Goal: Task Accomplishment & Management: Complete application form

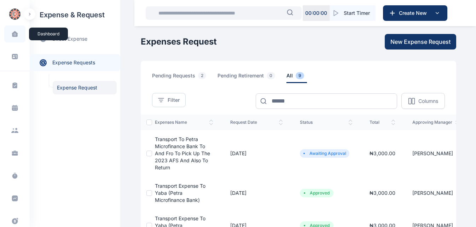
click at [15, 35] on icon at bounding box center [15, 34] width 6 height 6
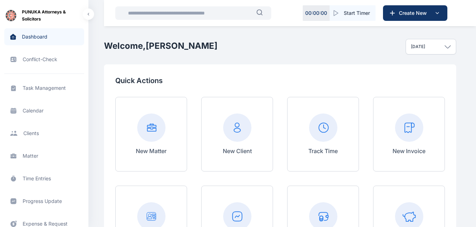
scroll to position [2, 0]
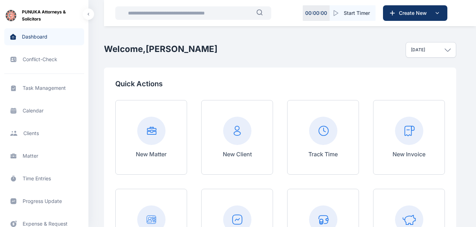
click at [408, 143] on rect at bounding box center [409, 131] width 28 height 28
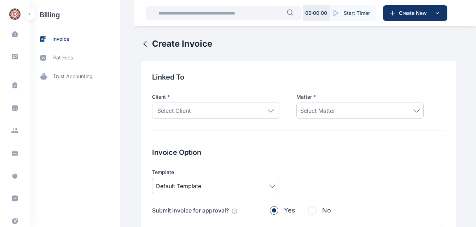
click at [270, 112] on icon at bounding box center [271, 110] width 6 height 3
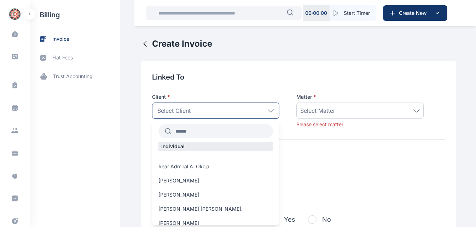
click at [226, 133] on input "text" at bounding box center [222, 131] width 102 height 13
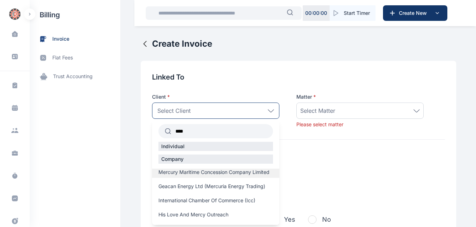
type input "****"
click at [217, 174] on span "Mercury Maritime Concession Company Limited" at bounding box center [213, 172] width 111 height 7
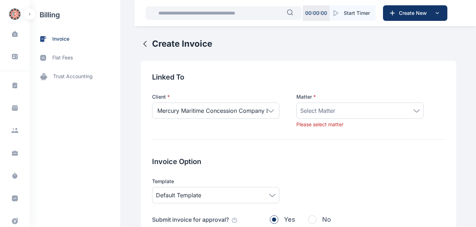
click at [414, 112] on div "Select Matter" at bounding box center [360, 110] width 120 height 8
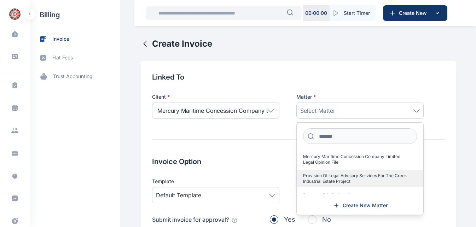
scroll to position [23, 0]
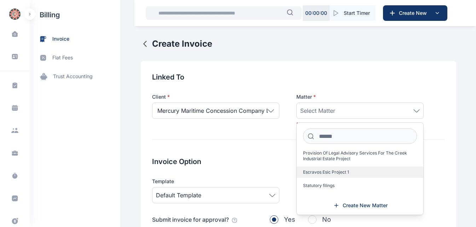
click at [349, 171] on label "Escravos Esic Project 1" at bounding box center [360, 172] width 127 height 11
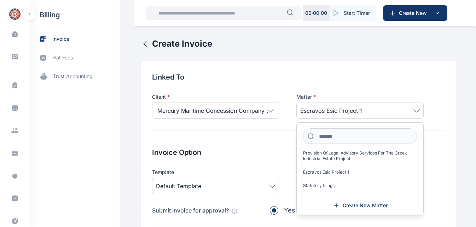
click at [266, 151] on h2 "Invoice Option" at bounding box center [298, 153] width 293 height 10
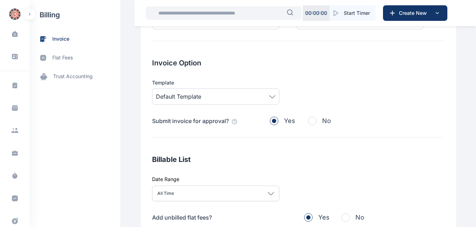
scroll to position [90, 0]
click at [269, 100] on div "Default Template" at bounding box center [215, 96] width 127 height 16
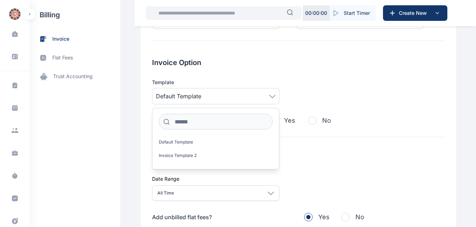
click at [309, 158] on h2 "Billable List" at bounding box center [298, 159] width 293 height 10
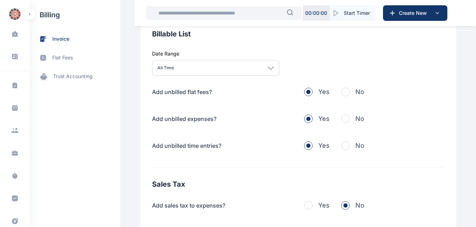
scroll to position [215, 0]
click at [346, 92] on span "button" at bounding box center [345, 91] width 8 height 8
click at [341, 118] on span "button" at bounding box center [345, 118] width 8 height 8
click at [342, 144] on span "button" at bounding box center [345, 145] width 8 height 8
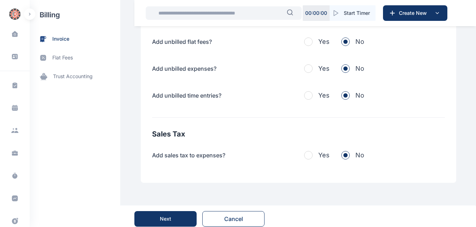
scroll to position [271, 0]
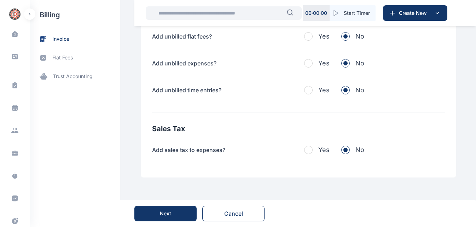
click at [153, 216] on button "Next" at bounding box center [165, 214] width 62 height 16
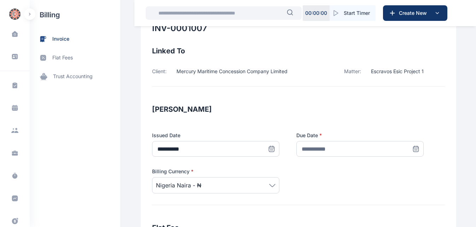
scroll to position [50, 0]
click at [412, 147] on icon at bounding box center [415, 148] width 7 height 7
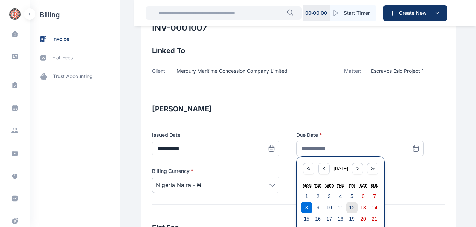
click at [349, 208] on abbr "12" at bounding box center [352, 208] width 6 height 6
type input "**********"
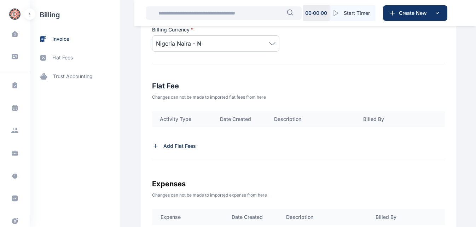
scroll to position [192, 0]
click at [174, 144] on p "Add Flat Fees" at bounding box center [179, 145] width 33 height 7
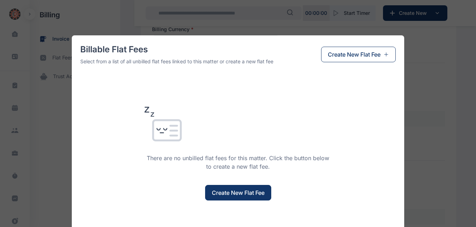
click at [232, 198] on button "Create New Flat Fee" at bounding box center [238, 193] width 66 height 16
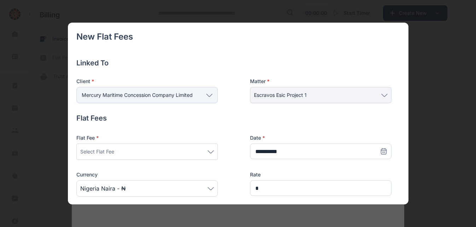
click at [209, 153] on icon at bounding box center [211, 151] width 6 height 3
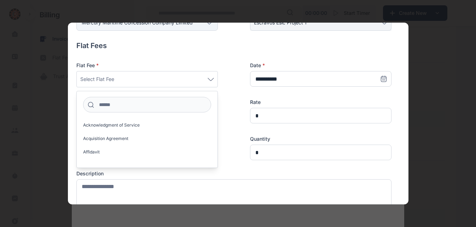
scroll to position [76, 0]
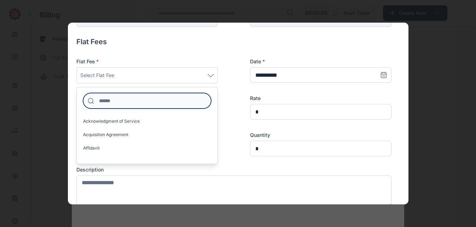
click at [150, 102] on input at bounding box center [147, 101] width 128 height 16
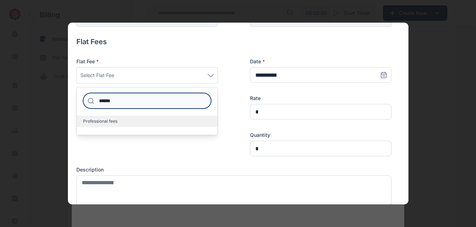
type input "******"
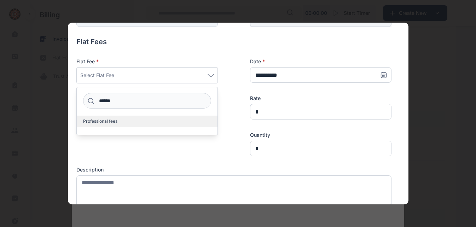
click at [125, 123] on label "Professional fees" at bounding box center [147, 121] width 141 height 11
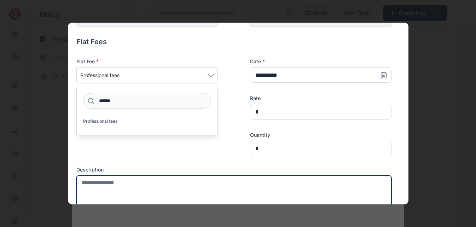
click at [105, 182] on textarea at bounding box center [233, 190] width 315 height 31
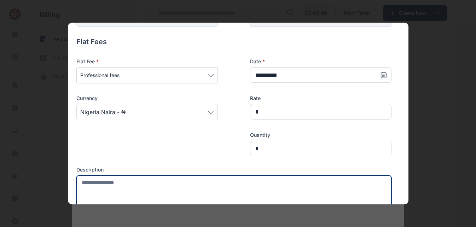
click at [109, 189] on textarea at bounding box center [233, 190] width 315 height 31
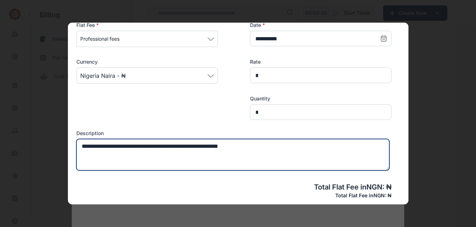
scroll to position [113, 0]
click at [268, 150] on textarea "**********" at bounding box center [232, 154] width 313 height 31
click at [203, 148] on textarea "**********" at bounding box center [232, 154] width 313 height 31
click at [266, 147] on textarea "**********" at bounding box center [232, 154] width 313 height 31
click at [368, 147] on textarea "**********" at bounding box center [232, 154] width 313 height 31
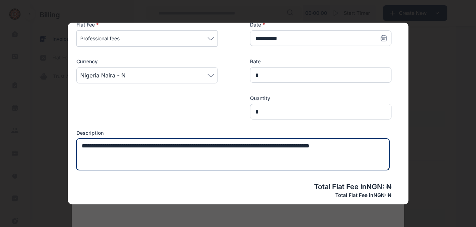
type textarea "**********"
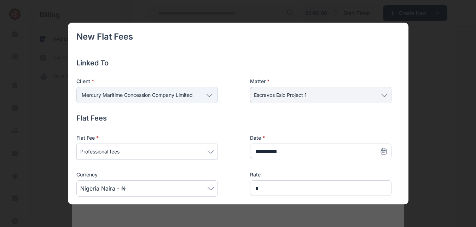
scroll to position [113, 0]
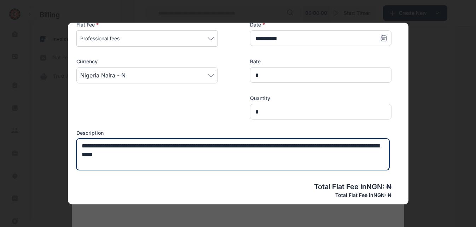
click at [103, 155] on textarea "**********" at bounding box center [232, 154] width 313 height 31
click at [370, 147] on textarea "**********" at bounding box center [232, 154] width 313 height 31
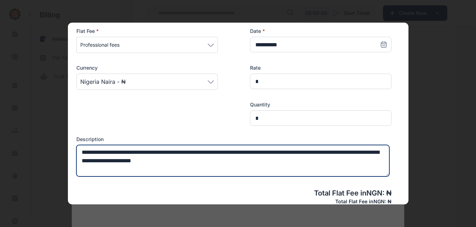
scroll to position [107, 0]
type textarea "**********"
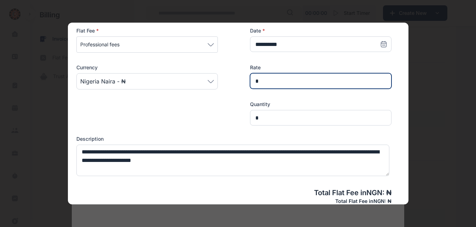
click at [293, 86] on input "*" at bounding box center [320, 81] width 141 height 16
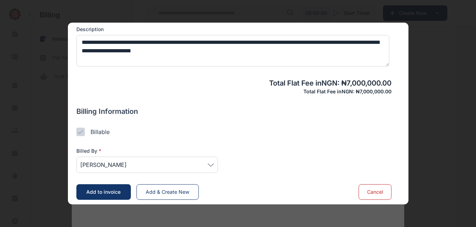
scroll to position [221, 0]
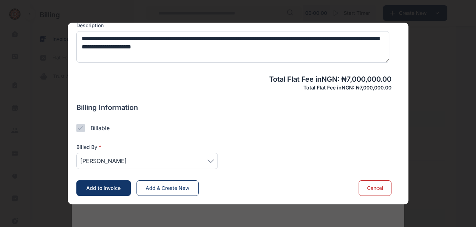
type input "*********"
click at [214, 163] on div "[PERSON_NAME]" at bounding box center [146, 161] width 141 height 16
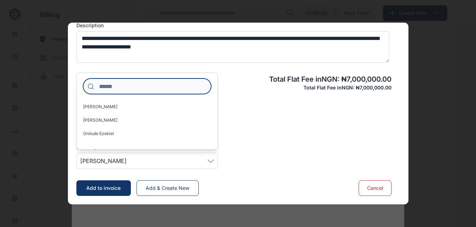
click at [152, 91] on input at bounding box center [147, 87] width 128 height 16
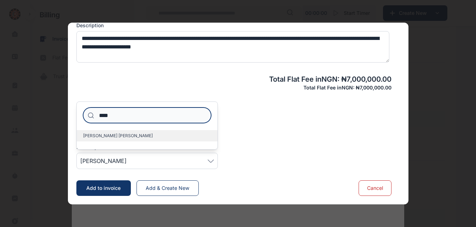
type input "****"
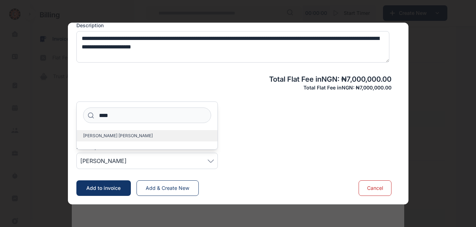
click at [116, 137] on span "[PERSON_NAME] [PERSON_NAME]" at bounding box center [118, 136] width 70 height 6
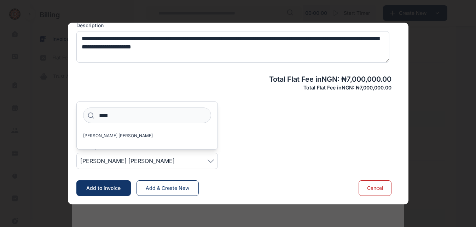
click at [221, 175] on div "New Flat Fees Linked To Client * Mercury Maritime Concession Company Limited In…" at bounding box center [233, 3] width 315 height 386
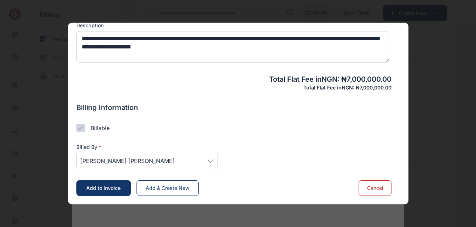
click at [110, 187] on span "Add to invoice" at bounding box center [103, 188] width 34 height 6
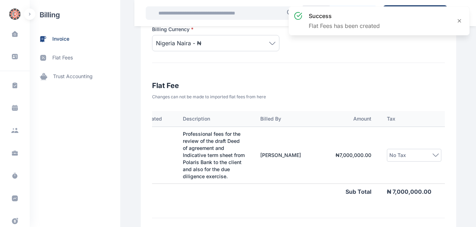
scroll to position [0, 127]
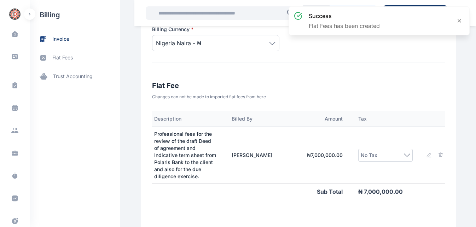
click at [404, 155] on icon at bounding box center [407, 155] width 6 height 3
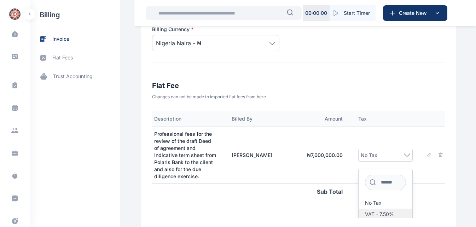
click at [379, 215] on span "VAT - 7.50%" at bounding box center [379, 215] width 29 height 6
click at [423, 175] on td at bounding box center [435, 155] width 28 height 57
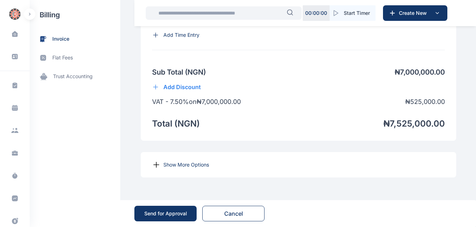
scroll to position [575, 0]
click at [171, 164] on p "Show More Options" at bounding box center [186, 164] width 46 height 7
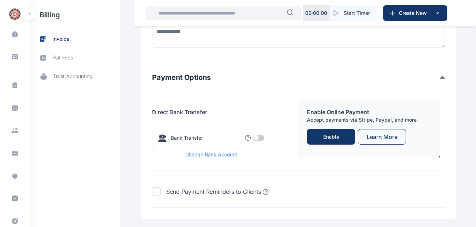
scroll to position [757, 0]
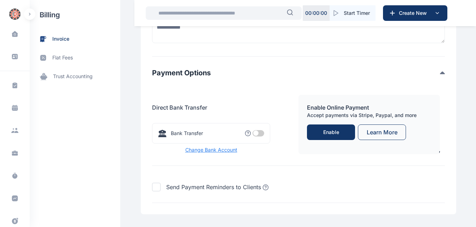
click at [253, 144] on div "Bank Transfer You have no Bank Selected" at bounding box center [211, 133] width 118 height 21
click at [253, 137] on span at bounding box center [259, 133] width 12 height 6
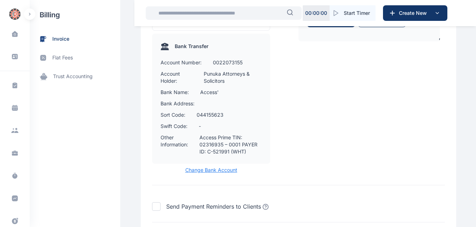
scroll to position [937, 0]
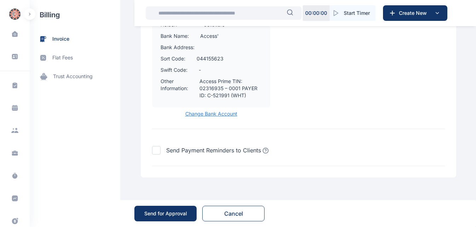
click at [154, 218] on button "Send for Approval" at bounding box center [165, 214] width 62 height 16
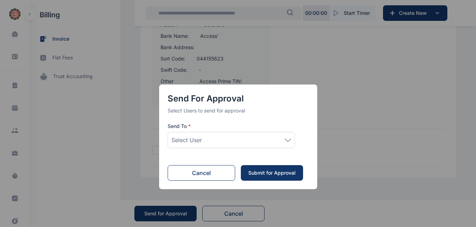
click at [289, 139] on icon at bounding box center [288, 140] width 6 height 3
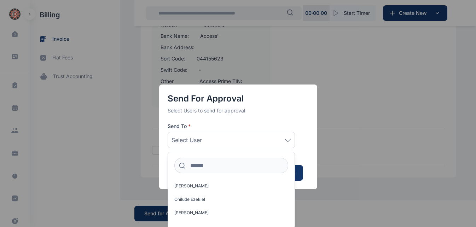
click at [213, 142] on div "Select User" at bounding box center [232, 140] width 120 height 8
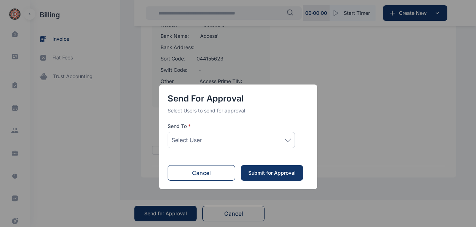
click at [221, 139] on div "Select User" at bounding box center [232, 140] width 120 height 8
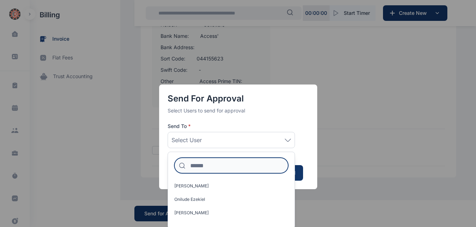
click at [224, 167] on input at bounding box center [231, 166] width 114 height 16
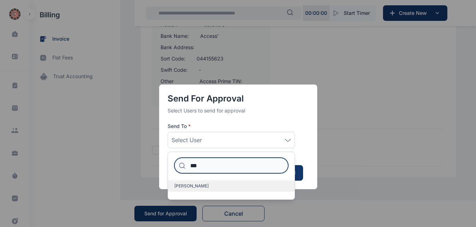
type input "***"
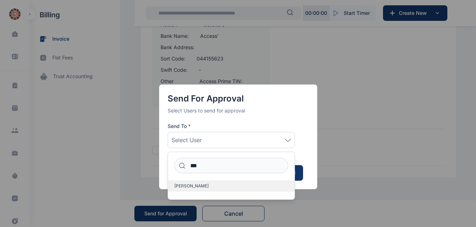
click at [204, 187] on span "[PERSON_NAME]" at bounding box center [191, 186] width 34 height 6
click at [315, 190] on div "Send for Approval Select Users to send for approval Send To * [PERSON_NAME] ***…" at bounding box center [238, 131] width 158 height 192
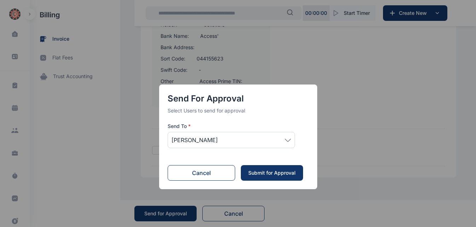
click at [277, 173] on div "Submit for Approval" at bounding box center [272, 172] width 48 height 7
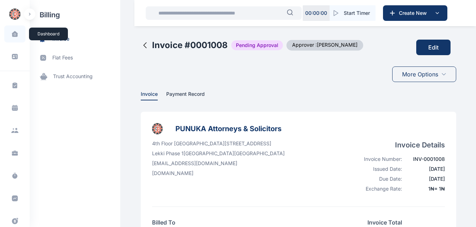
click at [13, 36] on icon at bounding box center [15, 34] width 6 height 6
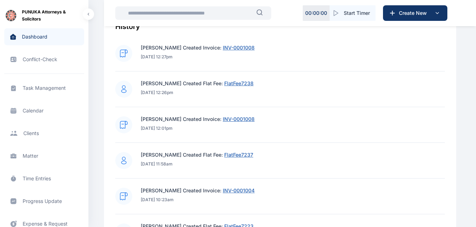
scroll to position [289, 0]
click at [202, 54] on p "[DATE] 12:27pm" at bounding box center [198, 57] width 114 height 6
click at [193, 47] on p "[PERSON_NAME] Created Invoice: INV-0001008" at bounding box center [198, 47] width 114 height 7
click at [182, 57] on p "[DATE] 12:27pm" at bounding box center [198, 57] width 114 height 6
click at [220, 58] on p "[DATE] 12:27pm" at bounding box center [198, 57] width 114 height 6
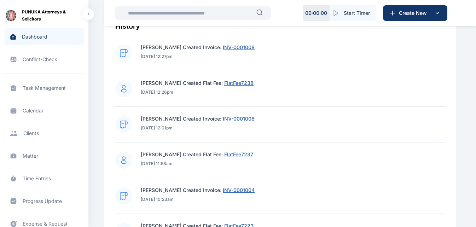
click at [288, 56] on div "[PERSON_NAME] Created Invoice: INV-0001008 [DATE] 12:27pm" at bounding box center [280, 53] width 330 height 18
click at [244, 48] on span "INV-0001008" at bounding box center [239, 47] width 32 height 6
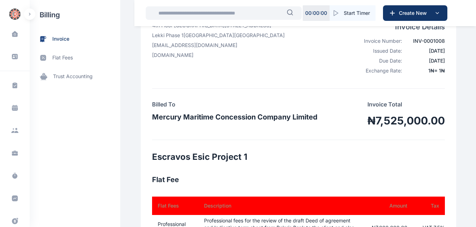
scroll to position [119, 0]
